Goal: Transaction & Acquisition: Subscribe to service/newsletter

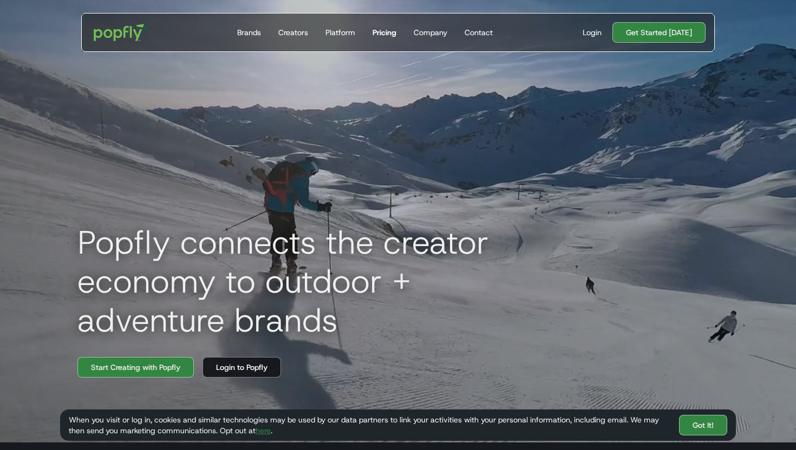
click at [373, 32] on div "Pricing" at bounding box center [384, 32] width 24 height 11
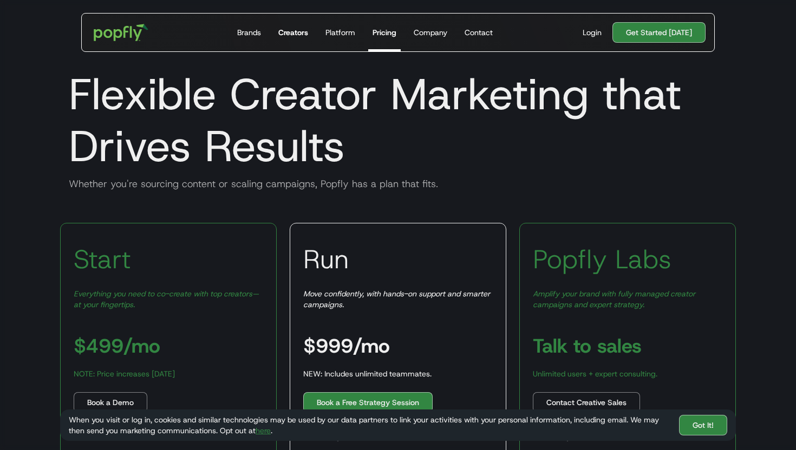
click at [292, 35] on div "Creators" at bounding box center [293, 32] width 30 height 11
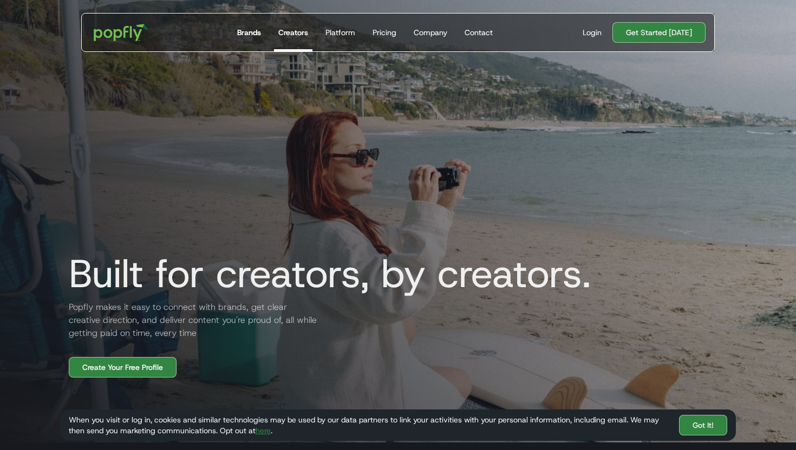
click at [245, 35] on div "Brands" at bounding box center [249, 32] width 24 height 11
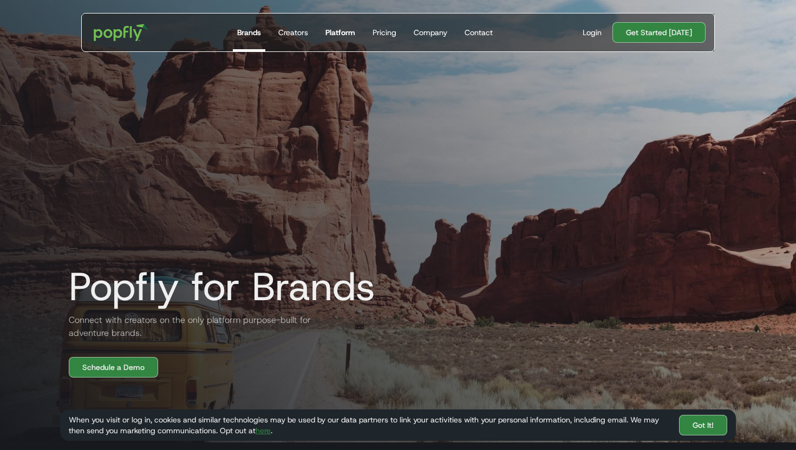
click at [338, 33] on div "Platform" at bounding box center [340, 32] width 30 height 11
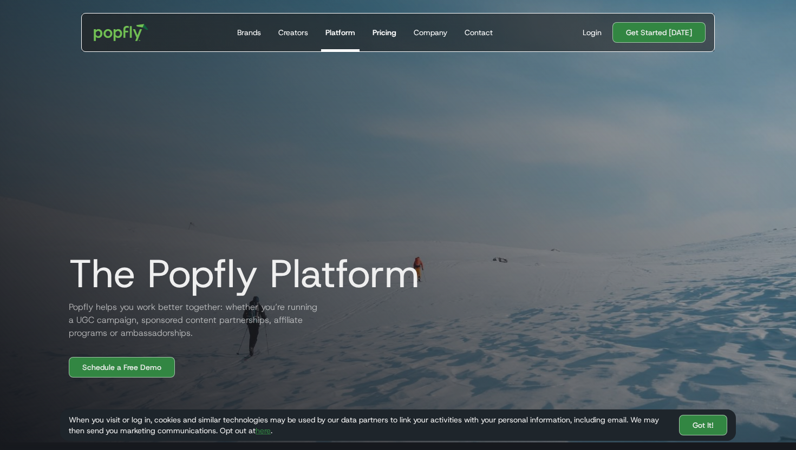
click at [375, 36] on div "Pricing" at bounding box center [384, 32] width 24 height 11
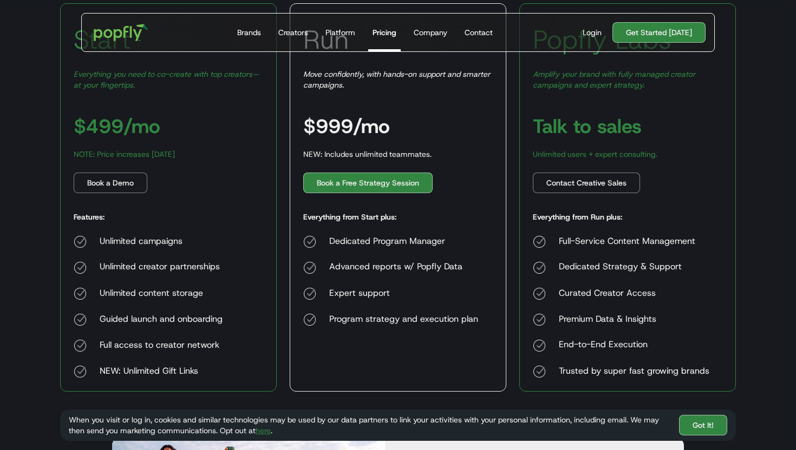
scroll to position [212, 0]
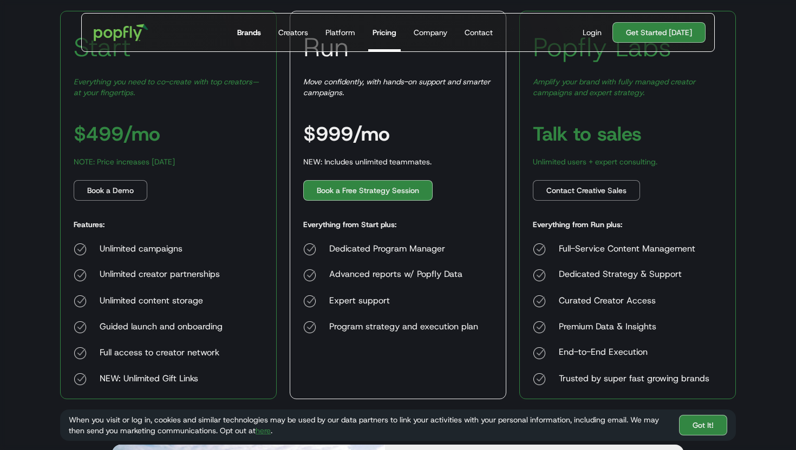
click at [257, 37] on div "Brands" at bounding box center [249, 32] width 24 height 11
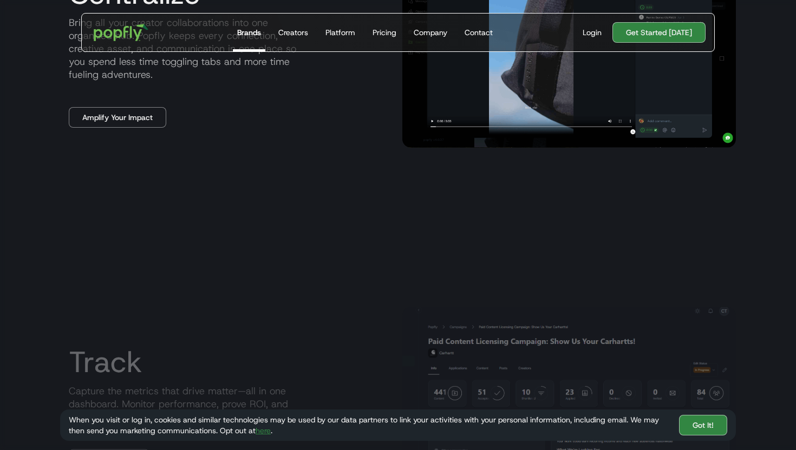
scroll to position [1294, 0]
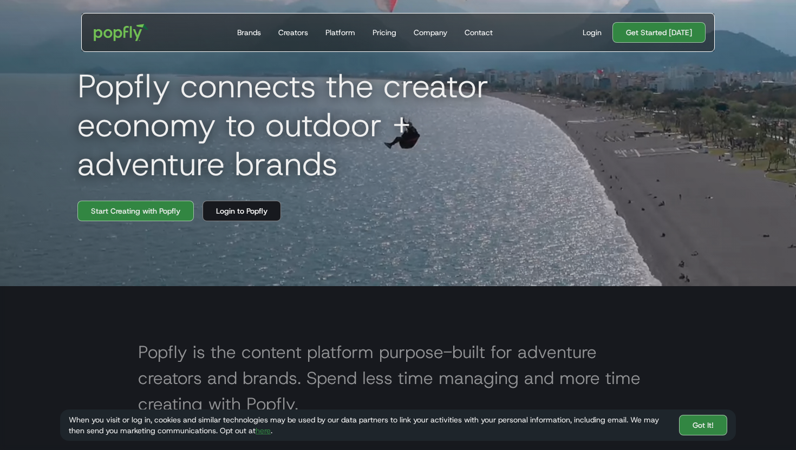
scroll to position [156, 0]
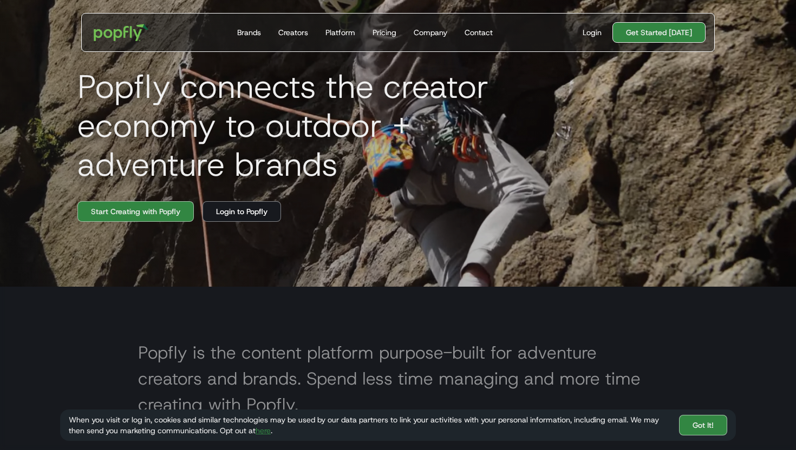
click at [636, 28] on link "Get Started [DATE]" at bounding box center [658, 32] width 93 height 21
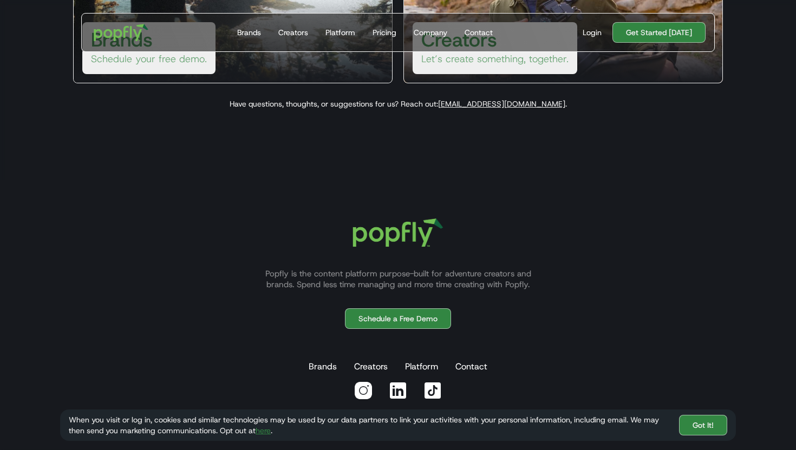
scroll to position [264, 0]
click at [462, 75] on div at bounding box center [563, 40] width 318 height 87
